Goal: Task Accomplishment & Management: Manage account settings

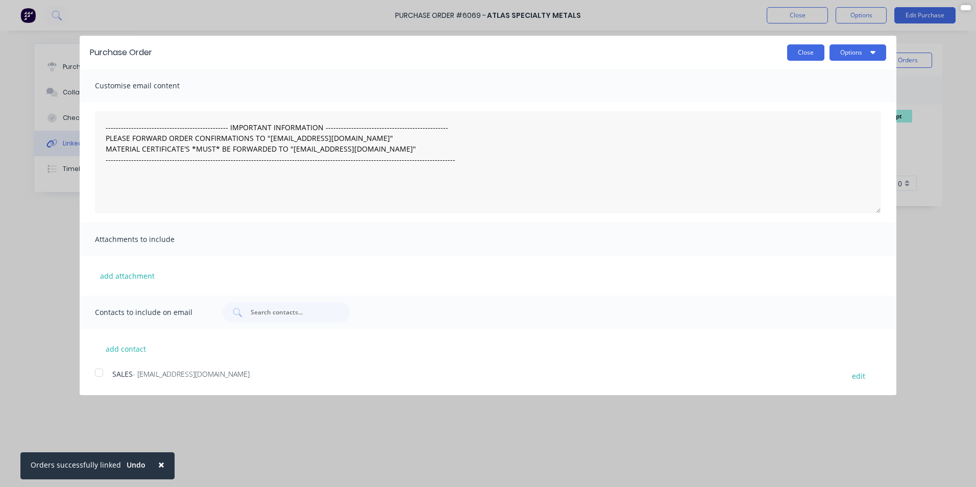
click at [802, 46] on button "Close" at bounding box center [805, 52] width 37 height 16
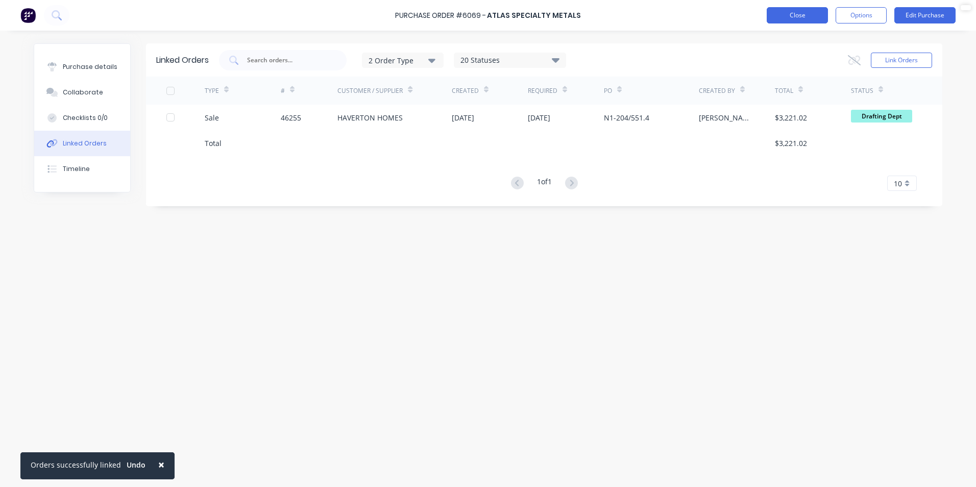
click at [814, 19] on button "Close" at bounding box center [796, 15] width 61 height 16
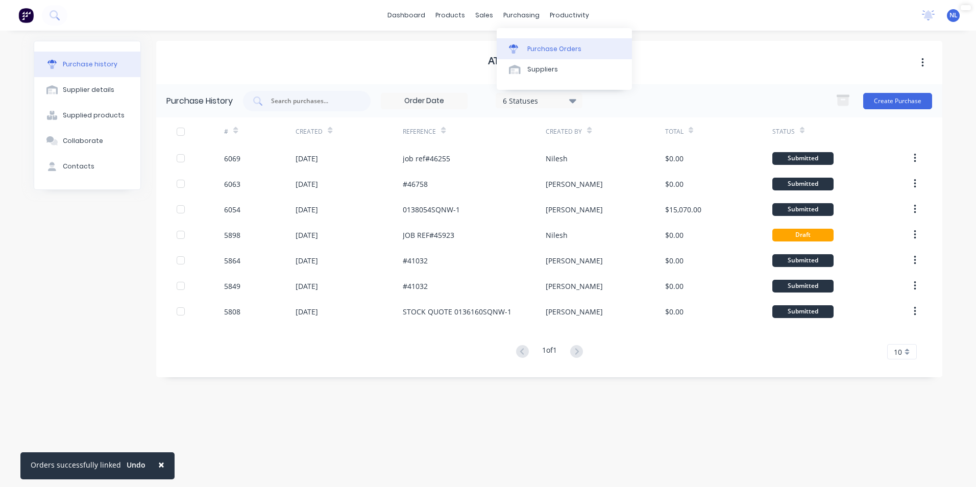
click at [562, 51] on div "Purchase Orders" at bounding box center [554, 48] width 54 height 9
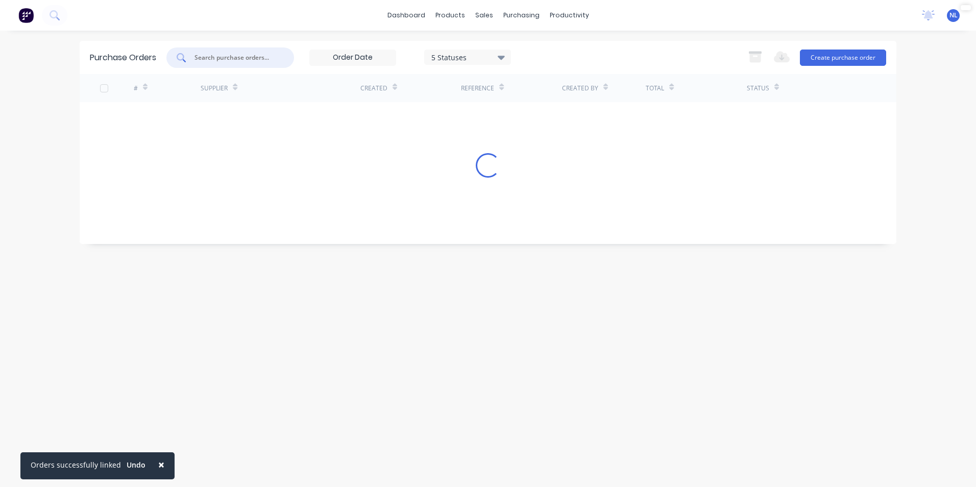
click at [263, 60] on input "text" at bounding box center [235, 58] width 85 height 10
type input "6046"
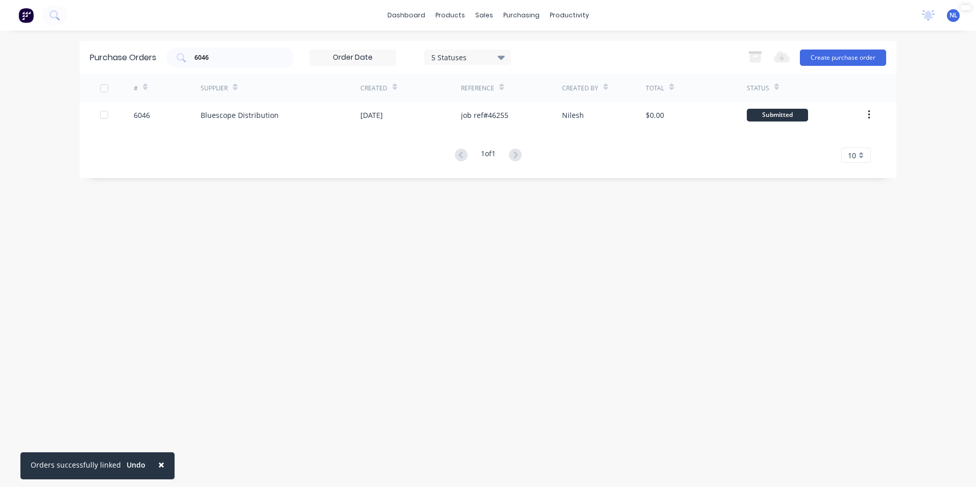
click at [290, 125] on div "Bluescope Distribution" at bounding box center [281, 115] width 160 height 26
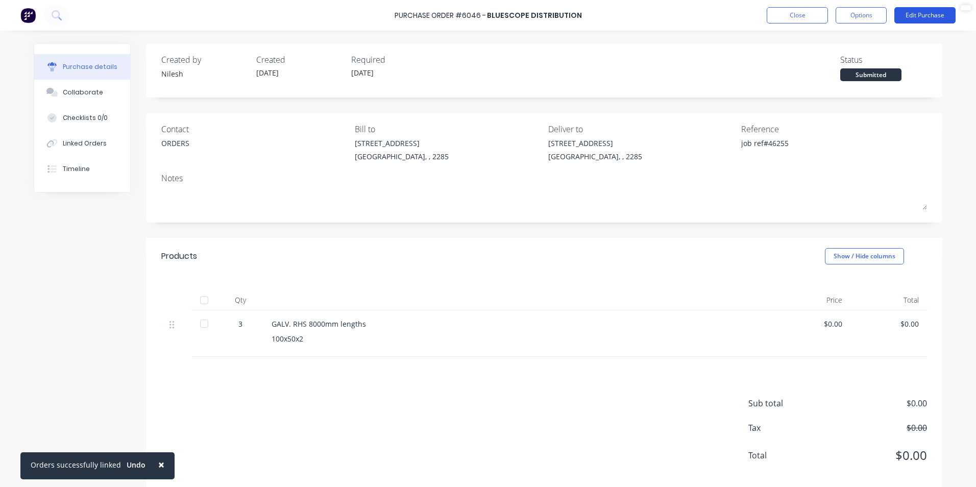
click at [933, 13] on button "Edit Purchase" at bounding box center [924, 15] width 61 height 16
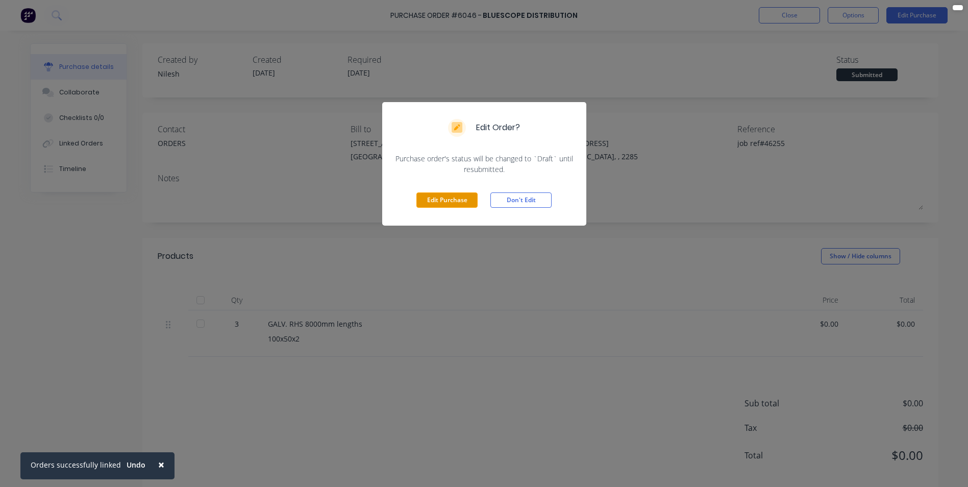
click at [448, 201] on button "Edit Purchase" at bounding box center [446, 199] width 61 height 15
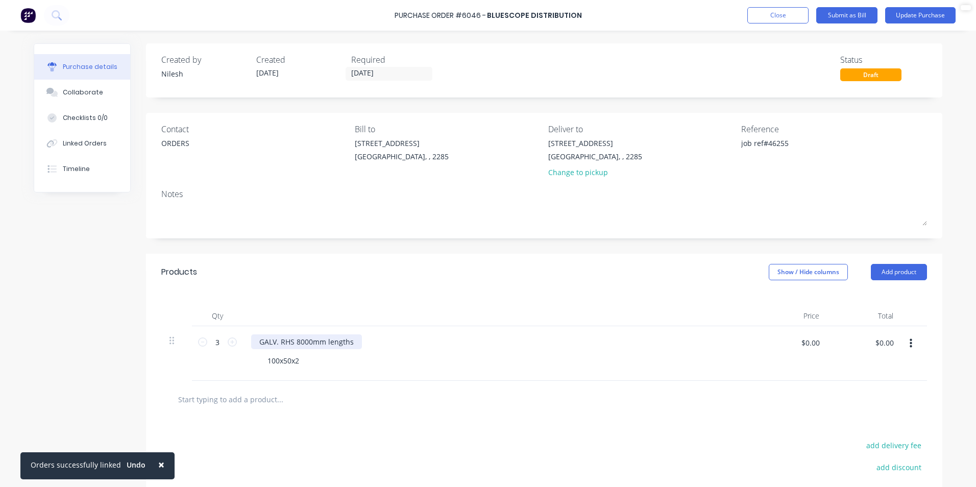
type textarea "x"
drag, startPoint x: 273, startPoint y: 345, endPoint x: 237, endPoint y: 347, distance: 35.8
click at [237, 347] on div "3 3 GALV. RHS 8000mm lengths 100x50x2 $0.00 $0.00 $0.00 $0.00" at bounding box center [543, 353] width 765 height 55
click at [895, 12] on button "Update Purchase" at bounding box center [920, 15] width 70 height 16
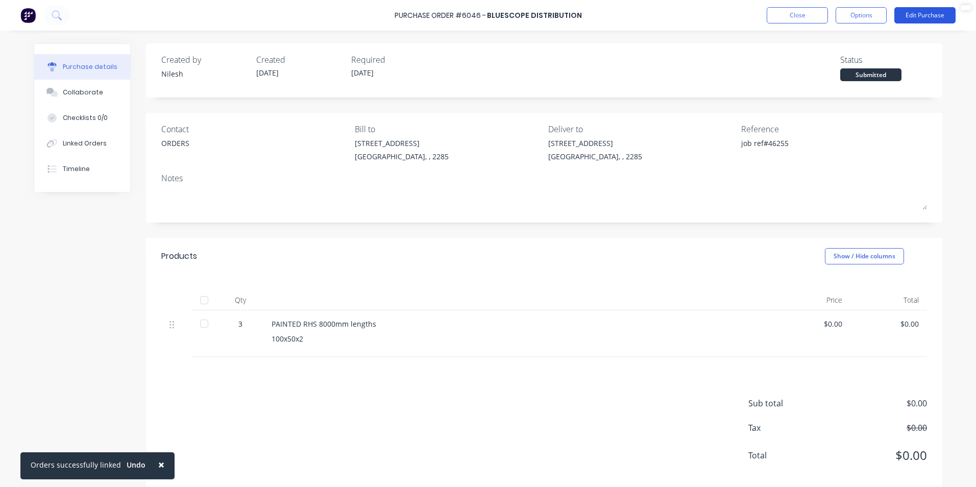
click at [913, 14] on button "Edit Purchase" at bounding box center [924, 15] width 61 height 16
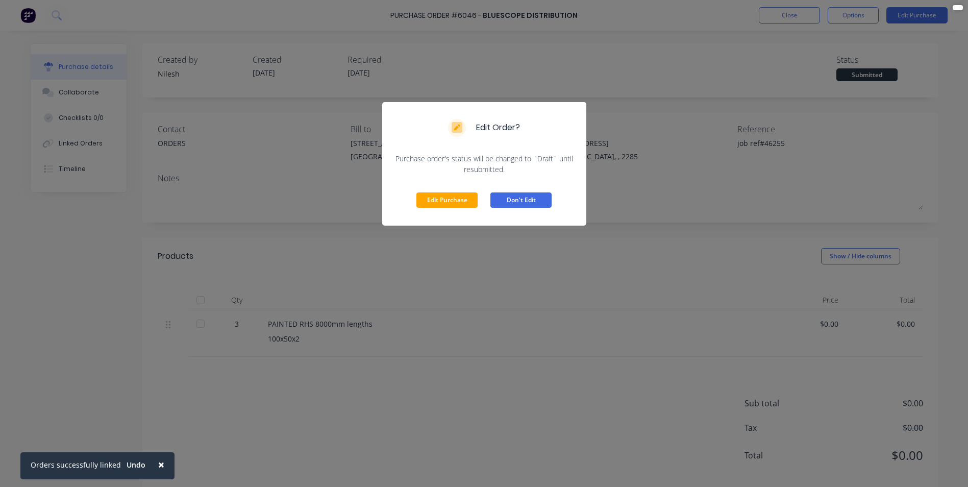
click at [516, 200] on button "Don't Edit" at bounding box center [520, 199] width 61 height 15
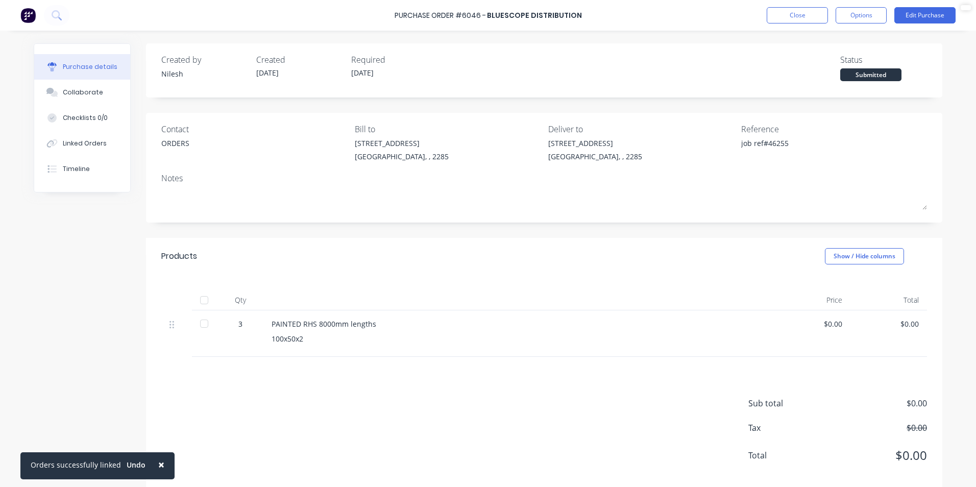
click at [867, 24] on div "Purchase Order #6046 - Bluescope Distribution Close Options Edit Purchase" at bounding box center [488, 15] width 976 height 31
click at [867, 21] on button "Options" at bounding box center [860, 15] width 51 height 16
click at [855, 50] on button "Print / Email" at bounding box center [837, 41] width 97 height 20
click at [830, 85] on div "Without pricing" at bounding box center [838, 82] width 79 height 15
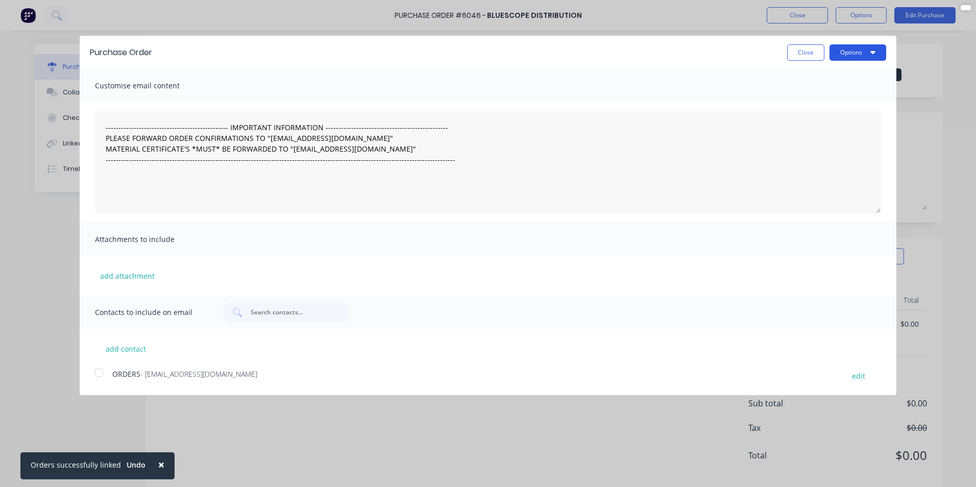
click at [870, 48] on icon "button" at bounding box center [872, 52] width 5 height 8
click at [846, 82] on div "Print" at bounding box center [837, 78] width 79 height 15
type textarea "x"
